Goal: Task Accomplishment & Management: Complete application form

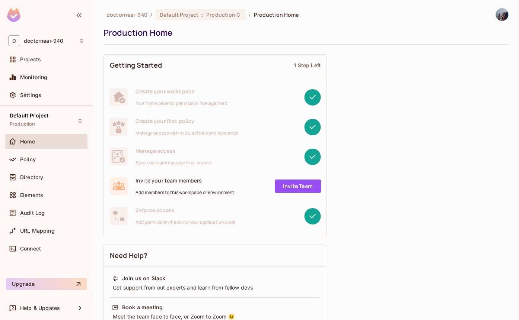
click at [365, 113] on div "Getting Started 1 Step Left Create your workspace Your home base for permission…" at bounding box center [305, 291] width 405 height 480
click at [60, 158] on div "Policy" at bounding box center [52, 160] width 64 height 6
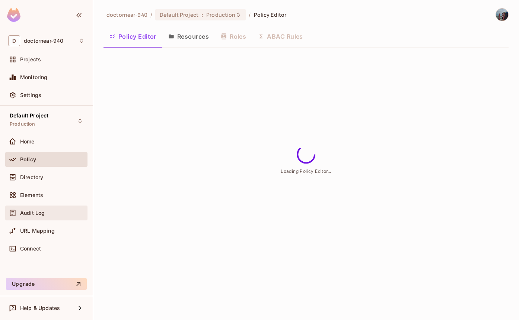
click at [23, 220] on div "Audit Log" at bounding box center [46, 213] width 82 height 15
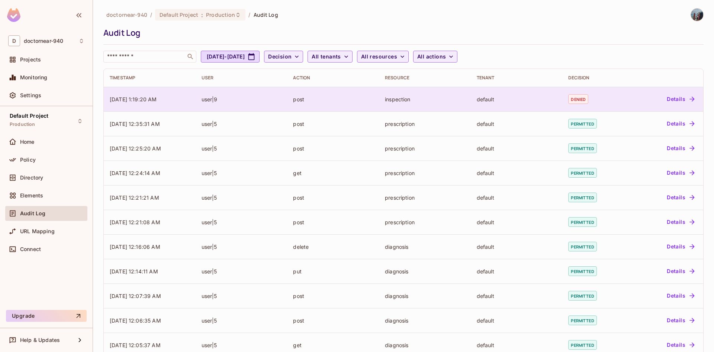
click at [518, 102] on div "Details" at bounding box center [666, 99] width 63 height 12
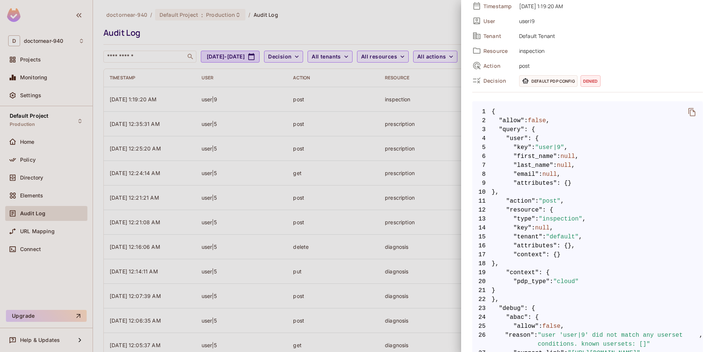
scroll to position [260, 0]
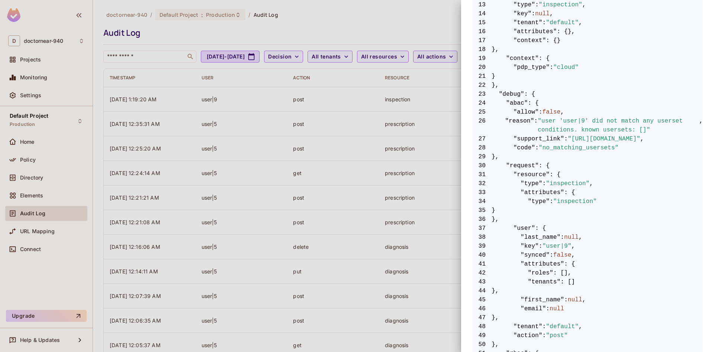
click at [435, 124] on div at bounding box center [357, 176] width 714 height 352
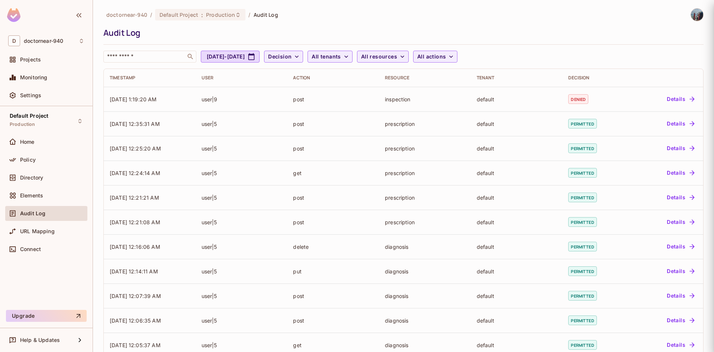
scroll to position [0, 0]
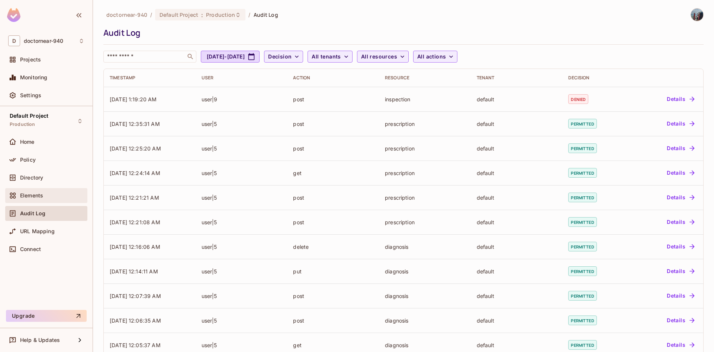
click at [41, 201] on div "Elements" at bounding box center [46, 195] width 82 height 15
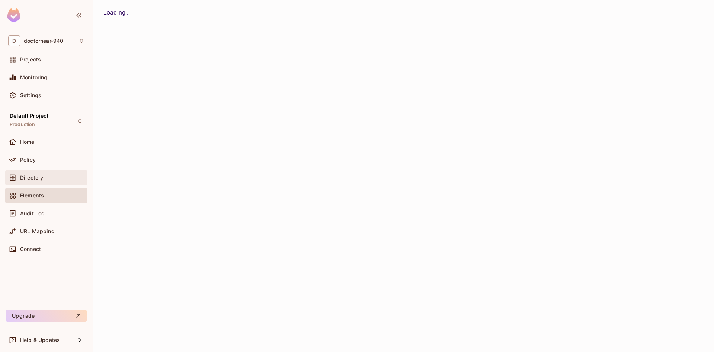
click at [49, 179] on div "Directory" at bounding box center [52, 178] width 64 height 6
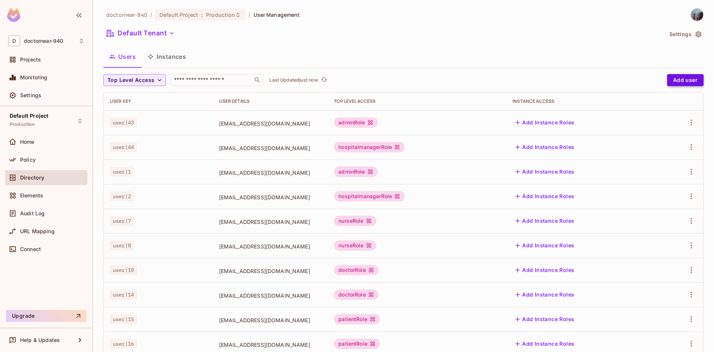
click at [518, 77] on button "Add user" at bounding box center [686, 80] width 36 height 12
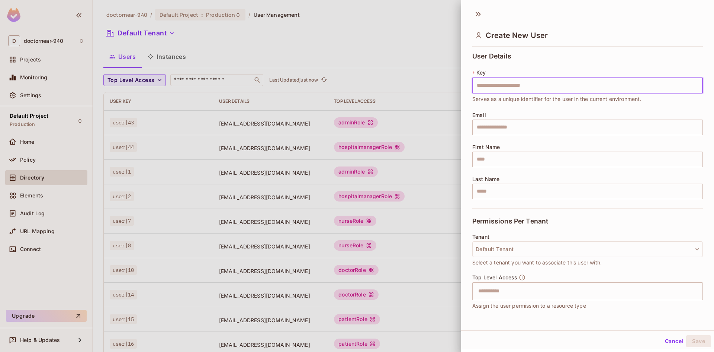
click at [518, 81] on input "text" at bounding box center [588, 86] width 231 height 16
type input "******"
click at [518, 126] on input "text" at bounding box center [588, 127] width 231 height 16
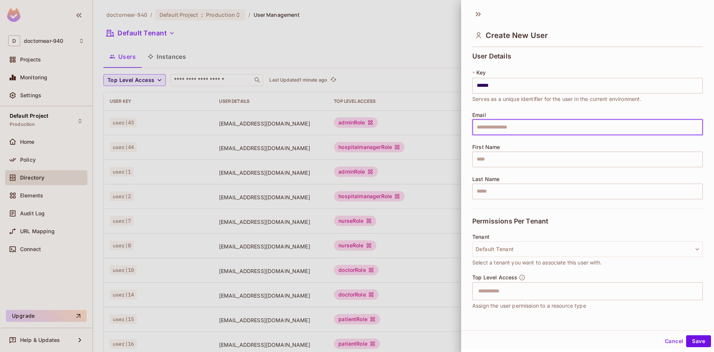
click at [38, 211] on div at bounding box center [357, 176] width 714 height 352
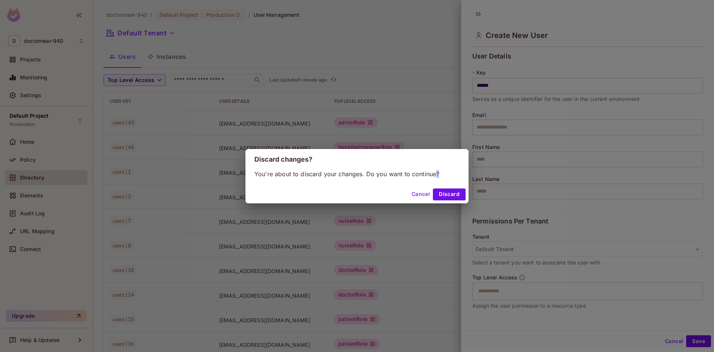
click at [37, 212] on div "Discard changes? You're about to discard your changes. Do you want to continue?…" at bounding box center [357, 176] width 714 height 352
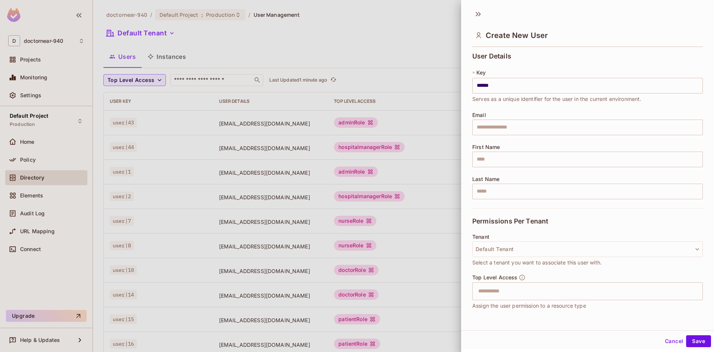
click at [35, 211] on div at bounding box center [357, 176] width 714 height 352
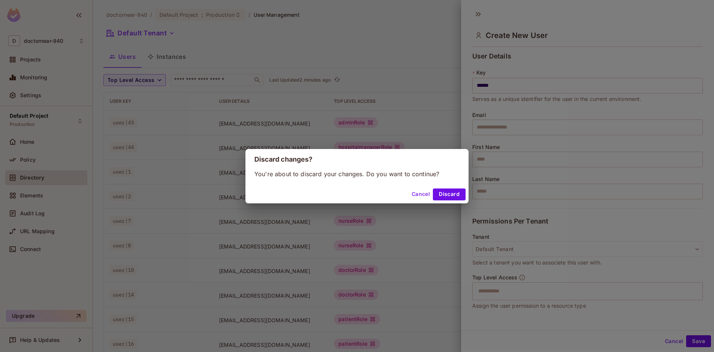
drag, startPoint x: 445, startPoint y: 191, endPoint x: 431, endPoint y: 192, distance: 13.9
click at [445, 190] on button "Discard" at bounding box center [449, 194] width 33 height 12
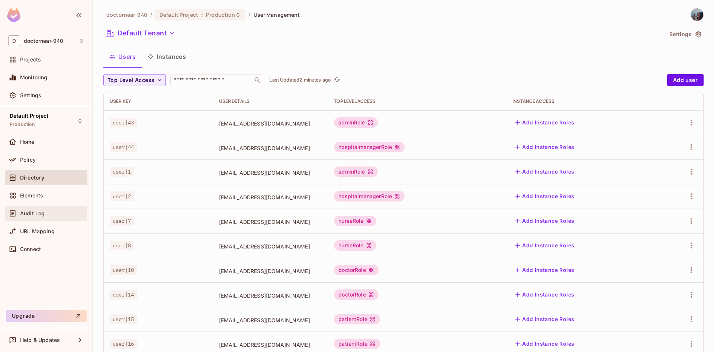
click at [39, 216] on div "Audit Log" at bounding box center [46, 213] width 76 height 9
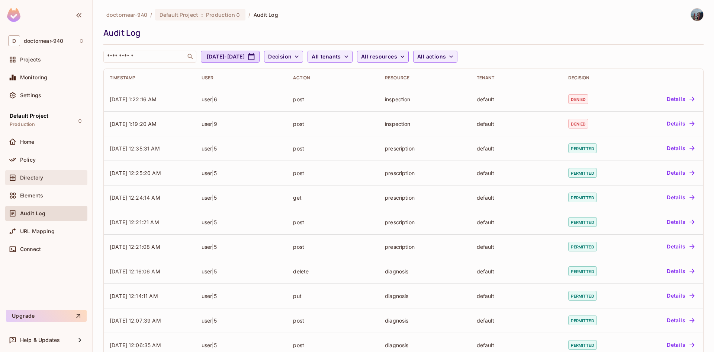
click at [38, 183] on div "Directory" at bounding box center [46, 177] width 82 height 15
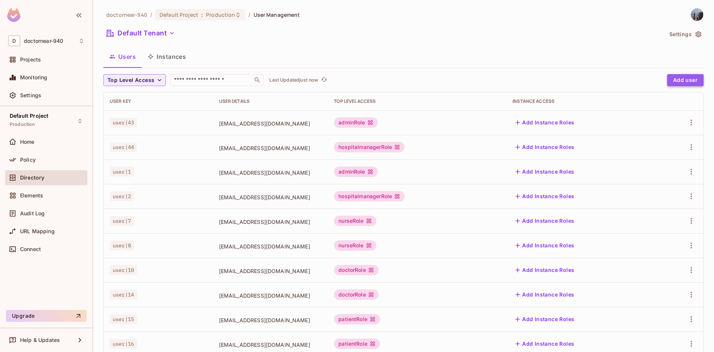
click at [518, 79] on button "Add user" at bounding box center [686, 80] width 36 height 12
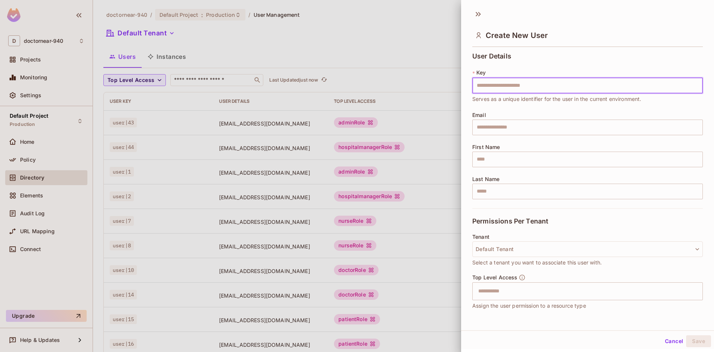
click at [497, 92] on input "text" at bounding box center [588, 86] width 231 height 16
click at [507, 83] on input "text" at bounding box center [588, 86] width 231 height 16
type input "******"
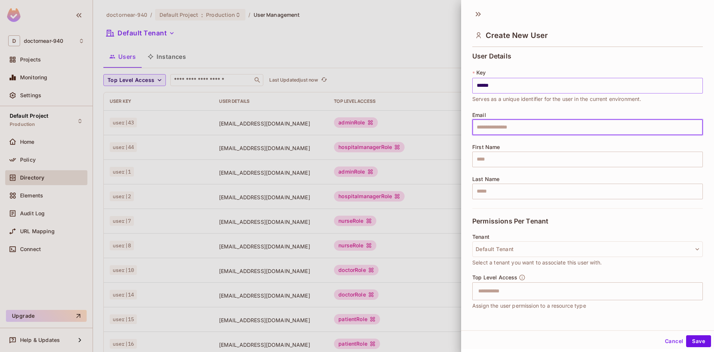
type input "*"
type input "**********"
click at [518, 297] on input "text" at bounding box center [581, 291] width 215 height 15
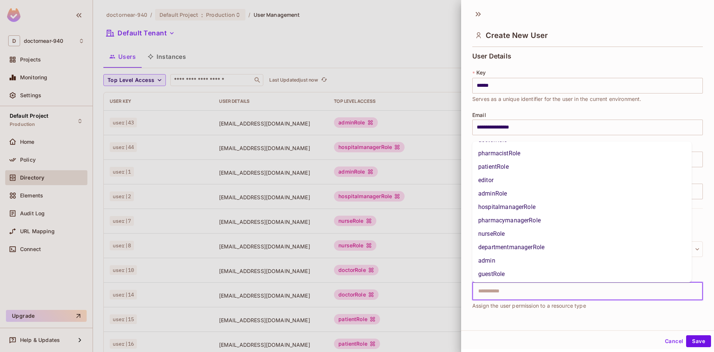
scroll to position [39, 0]
click at [518, 236] on li "nurseRole" at bounding box center [583, 231] width 220 height 13
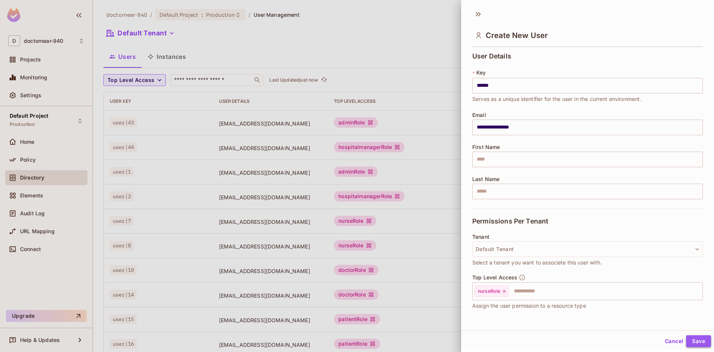
click at [518, 320] on button "Save" at bounding box center [698, 341] width 25 height 12
